Goal: Check status

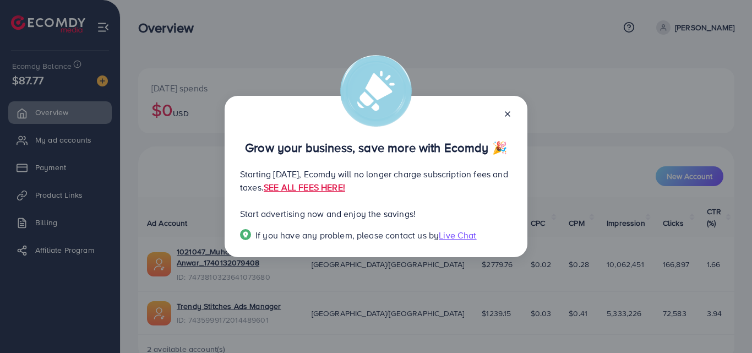
click at [508, 115] on icon at bounding box center [507, 114] width 9 height 9
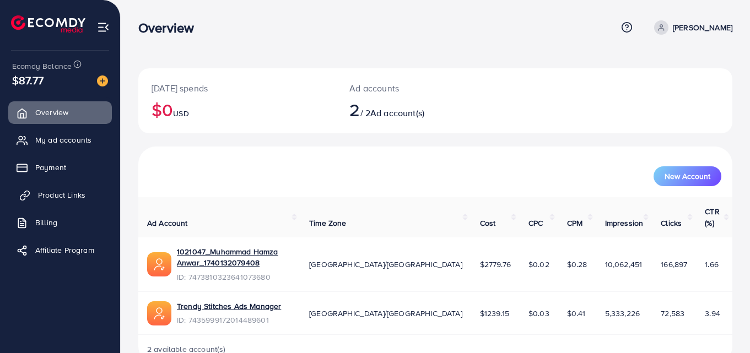
click at [51, 196] on span "Product Links" at bounding box center [61, 194] width 47 height 11
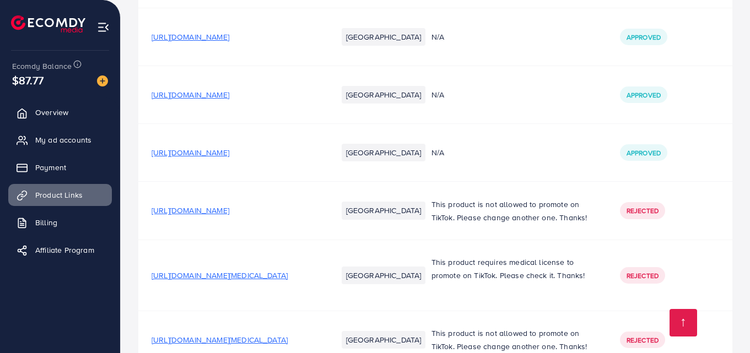
scroll to position [1377, 0]
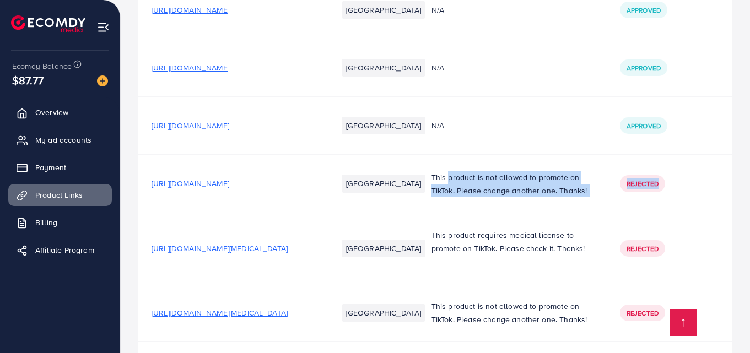
drag, startPoint x: 687, startPoint y: 190, endPoint x: 464, endPoint y: 164, distance: 224.0
click at [464, 164] on tr "[URL][DOMAIN_NAME] Pakistan This product is not allowed to promote on TikTok. P…" at bounding box center [435, 184] width 594 height 58
click at [491, 197] on p "This product is not allowed to promote on TikTok. Please change another one. Th…" at bounding box center [512, 184] width 162 height 26
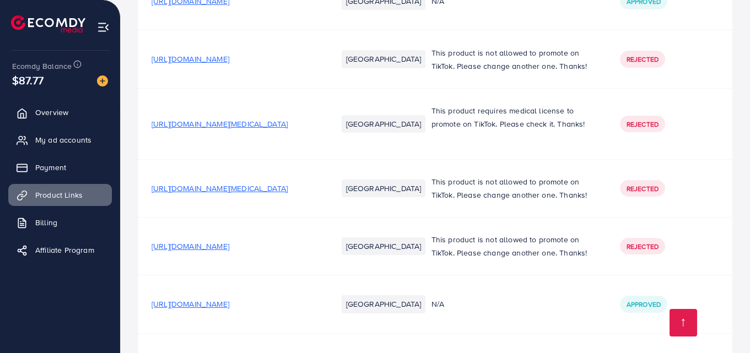
scroll to position [1505, 0]
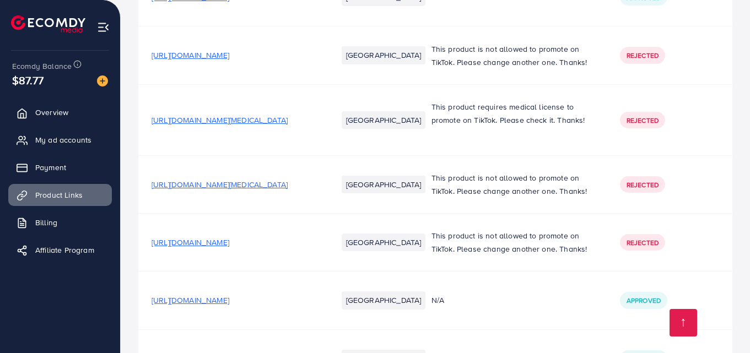
click at [229, 61] on span "[URL][DOMAIN_NAME]" at bounding box center [190, 55] width 78 height 11
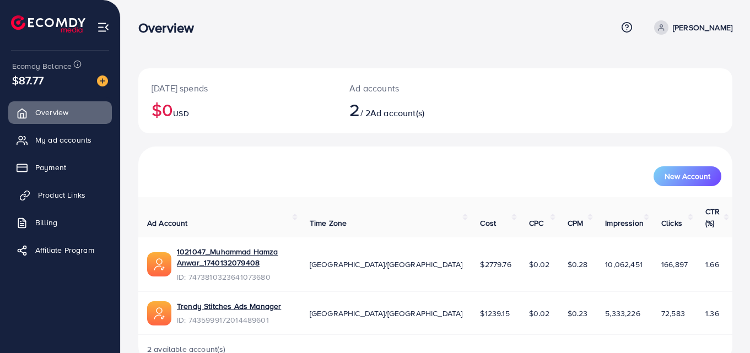
click at [79, 190] on span "Product Links" at bounding box center [61, 194] width 47 height 11
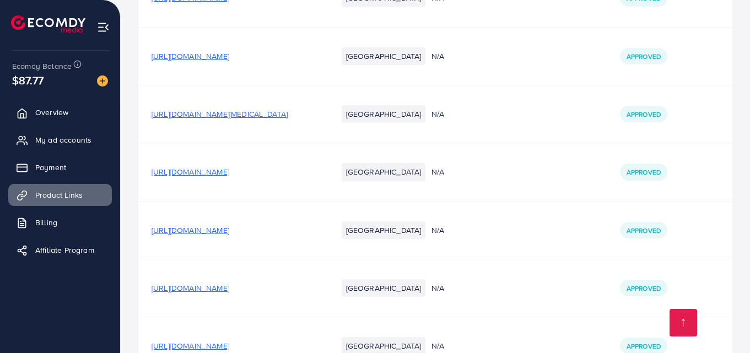
scroll to position [2394, 0]
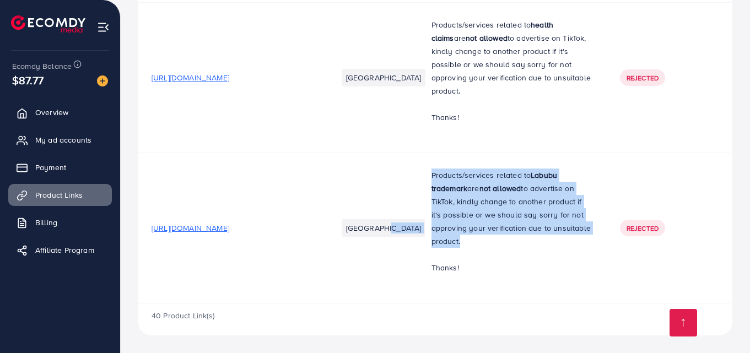
drag, startPoint x: 429, startPoint y: 167, endPoint x: 604, endPoint y: 235, distance: 188.5
click at [605, 235] on tr "https://homedecorestation.myshopify.com/products/original-labubu-doll-exciting-…" at bounding box center [435, 228] width 594 height 150
click at [573, 183] on p "Products/services related to Labubu trademark are not allowed to advertise on T…" at bounding box center [512, 208] width 162 height 79
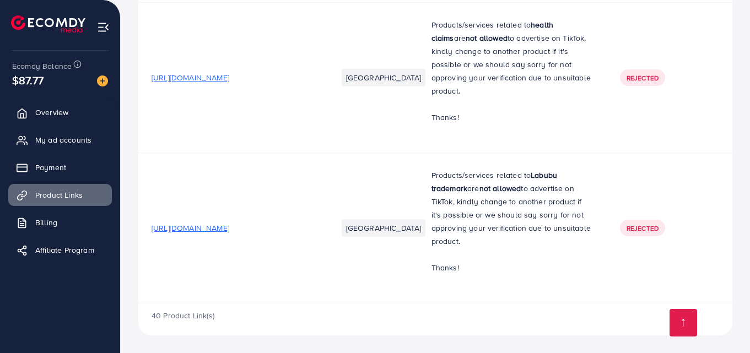
scroll to position [2137, 0]
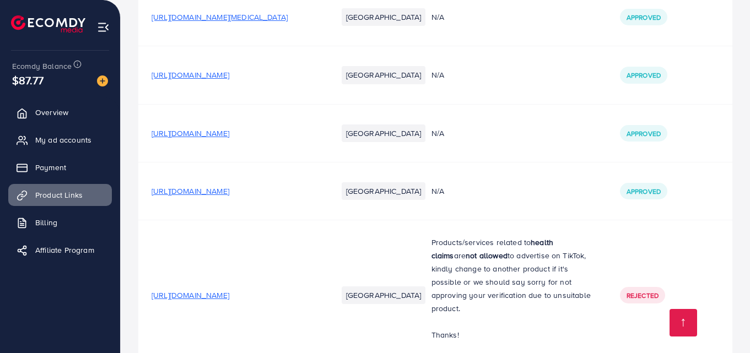
drag, startPoint x: 48, startPoint y: 86, endPoint x: 3, endPoint y: 80, distance: 45.0
click at [3, 80] on div "Ecomdy Balance $87.77 Overview My ad accounts Payment Product Links Billing Aff…" at bounding box center [60, 176] width 121 height 353
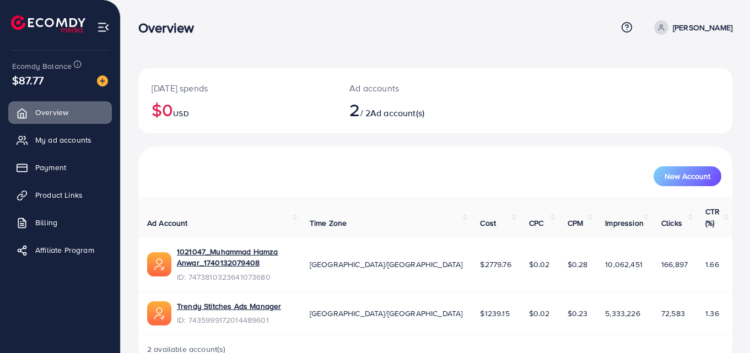
scroll to position [6, 0]
